Goal: Find specific page/section: Find specific page/section

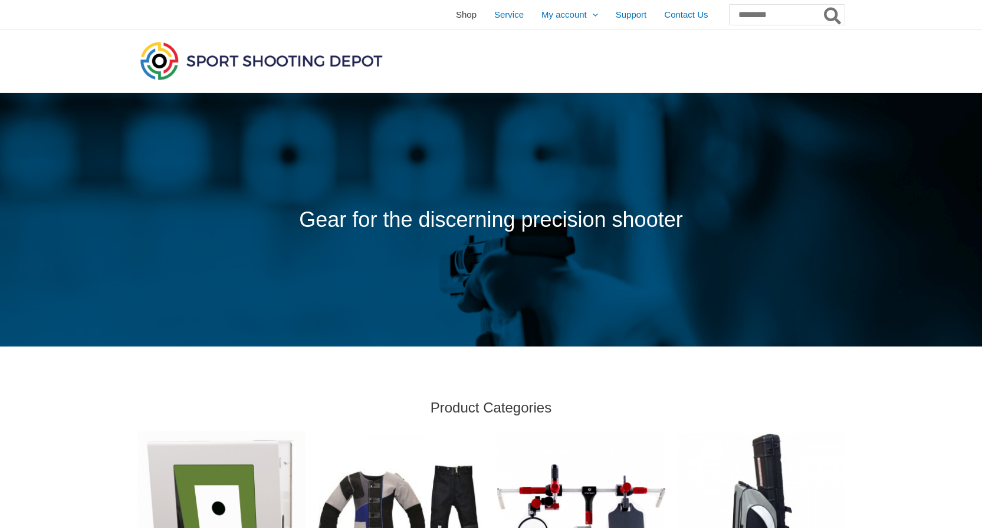
click at [456, 14] on span "Shop" at bounding box center [466, 14] width 21 height 29
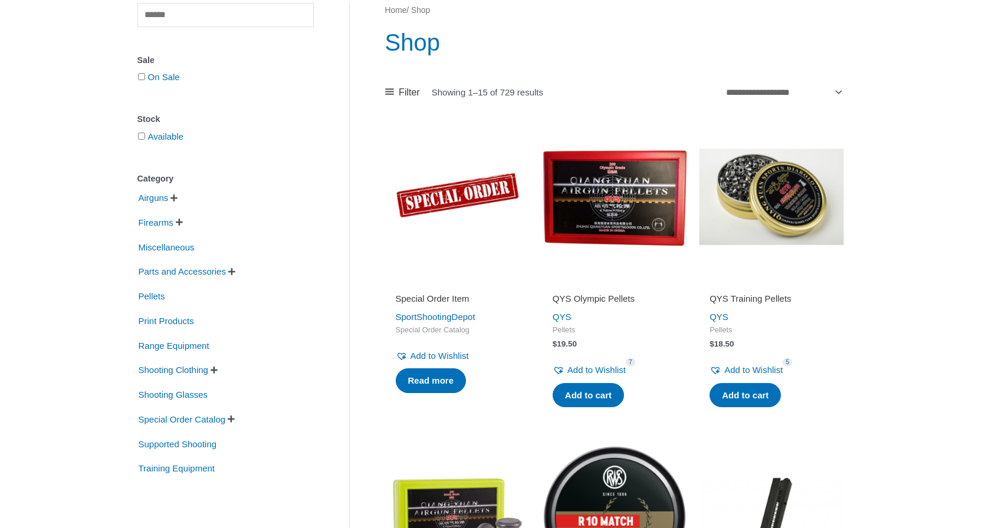
scroll to position [144, 0]
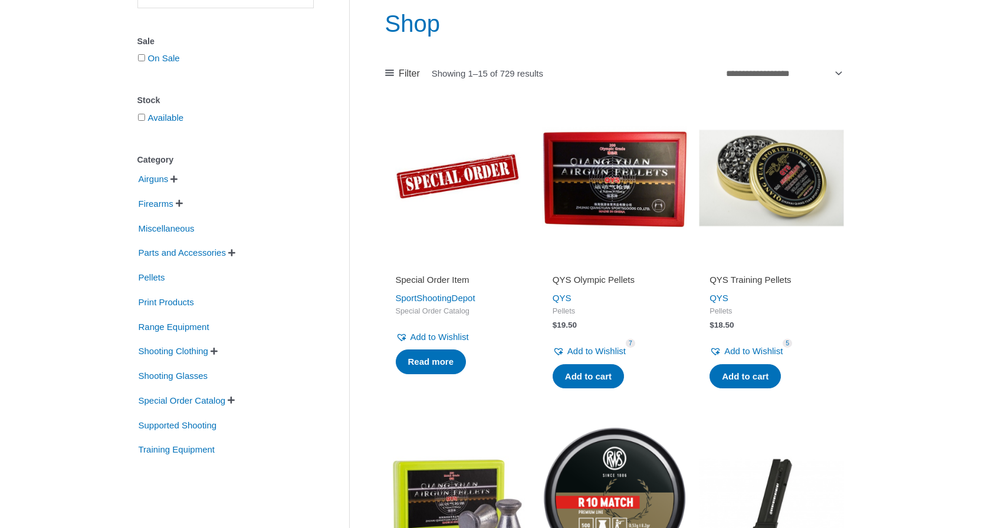
click at [183, 205] on span "" at bounding box center [179, 203] width 7 height 8
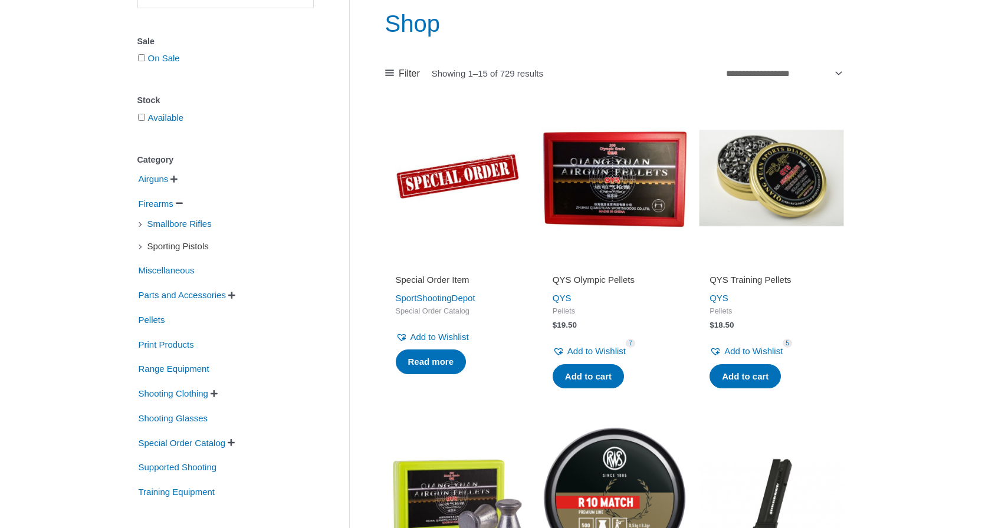
click at [154, 245] on span "Sporting Pistols" at bounding box center [178, 246] width 64 height 20
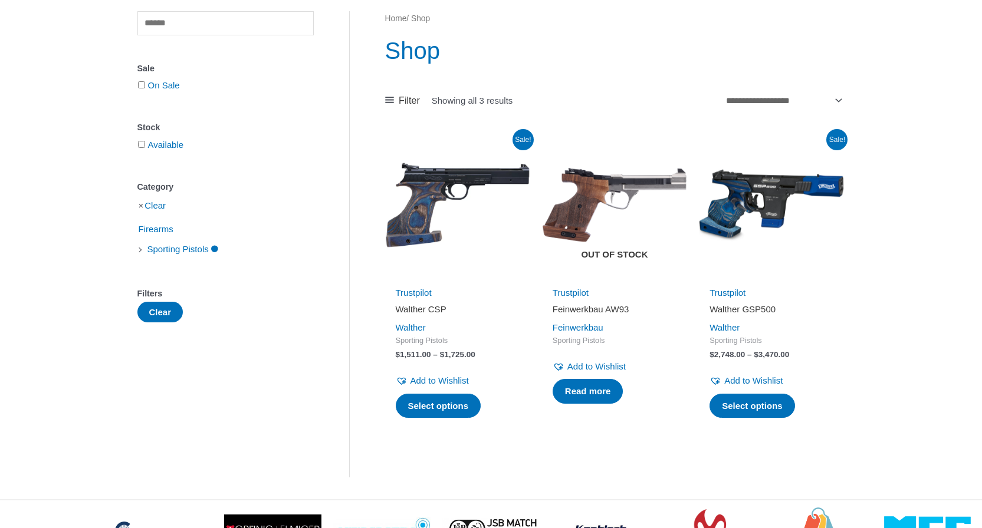
scroll to position [110, 0]
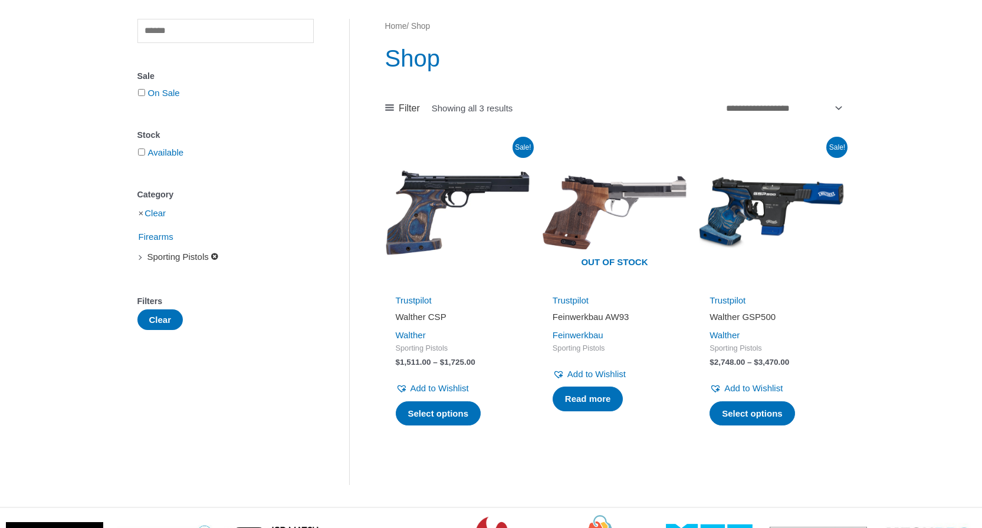
click at [191, 262] on span "Sporting Pistols" at bounding box center [178, 257] width 64 height 20
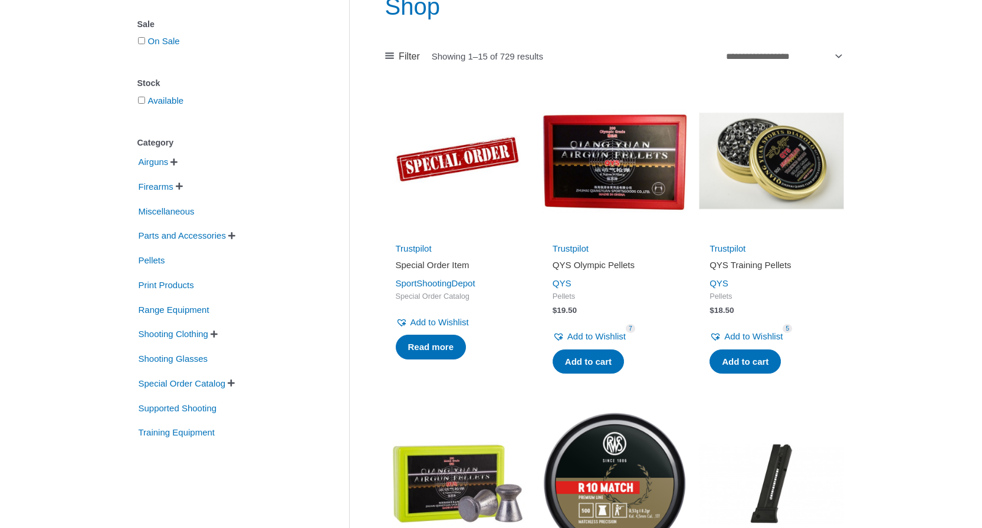
scroll to position [166, 0]
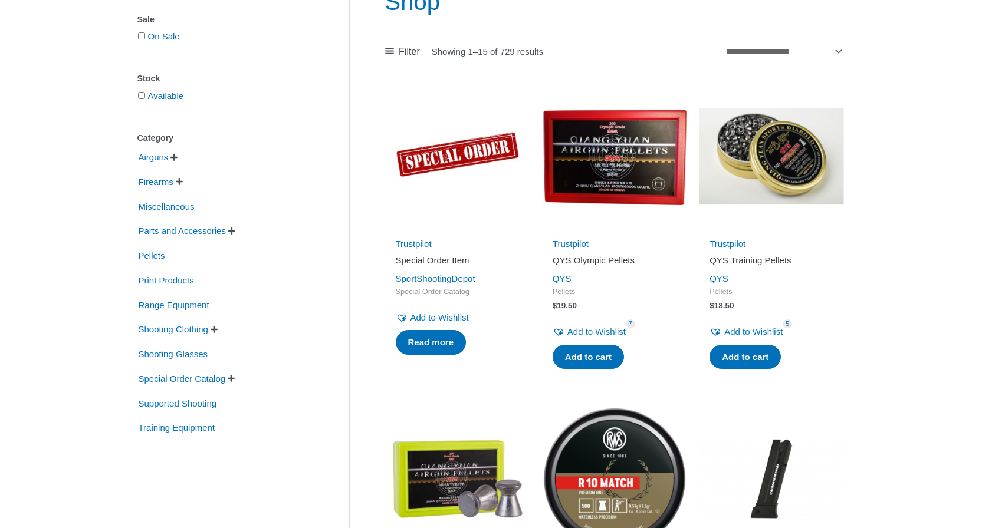
click at [189, 184] on li "Firearms   Smallbore Rifles Sporting Pistols" at bounding box center [225, 182] width 176 height 22
click at [180, 182] on span "" at bounding box center [179, 181] width 7 height 8
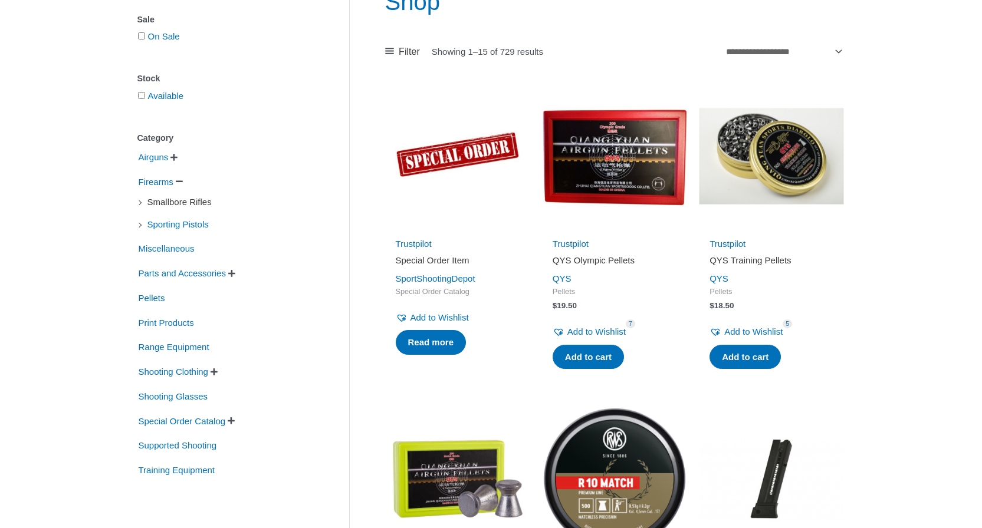
click at [160, 200] on span "Smallbore Rifles" at bounding box center [179, 202] width 67 height 20
